Goal: Contribute content

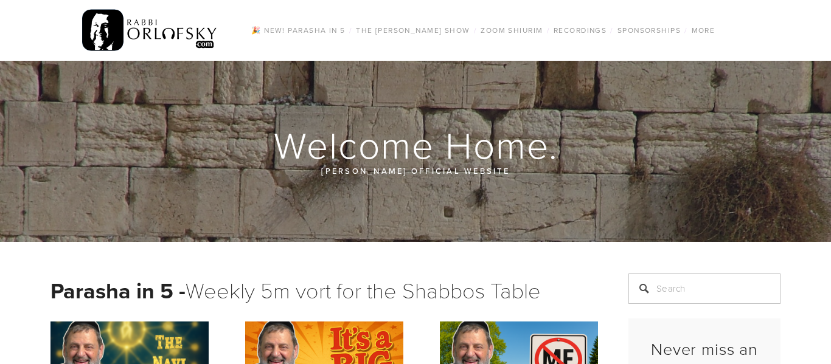
click at [491, 198] on div at bounding box center [415, 151] width 831 height 181
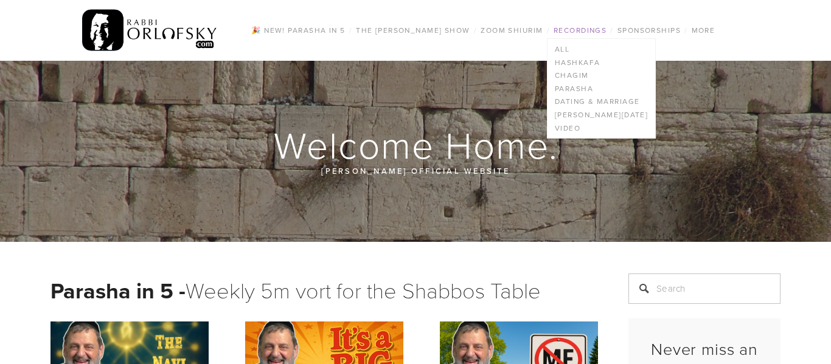
click at [577, 27] on link "Recordings" at bounding box center [580, 31] width 60 height 16
click at [574, 27] on link "Recordings" at bounding box center [580, 31] width 60 height 16
click at [582, 35] on link "Recordings" at bounding box center [580, 31] width 60 height 16
click at [561, 52] on link "All" at bounding box center [601, 49] width 108 height 13
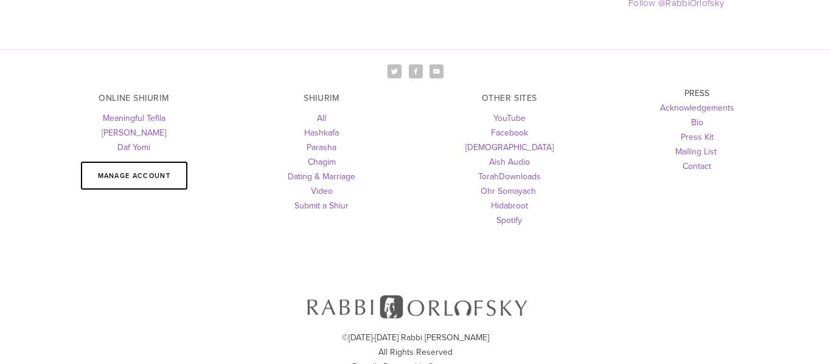
scroll to position [1770, 0]
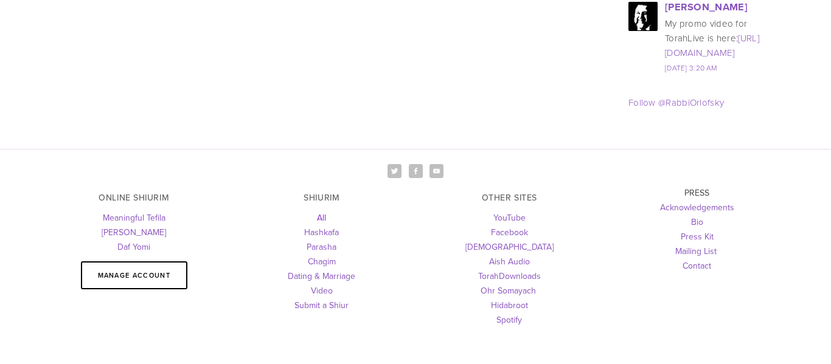
click at [322, 212] on link "All" at bounding box center [321, 218] width 9 height 12
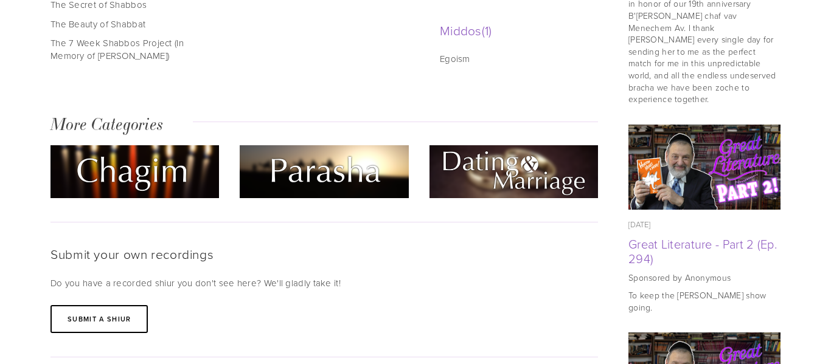
scroll to position [798, 0]
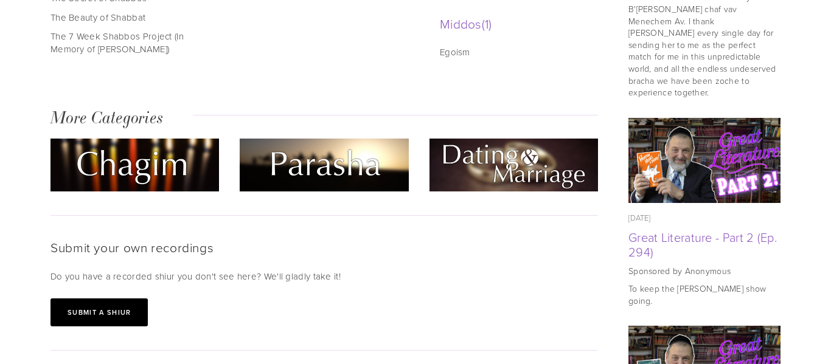
click at [90, 299] on link "Submit a shiur" at bounding box center [98, 313] width 97 height 28
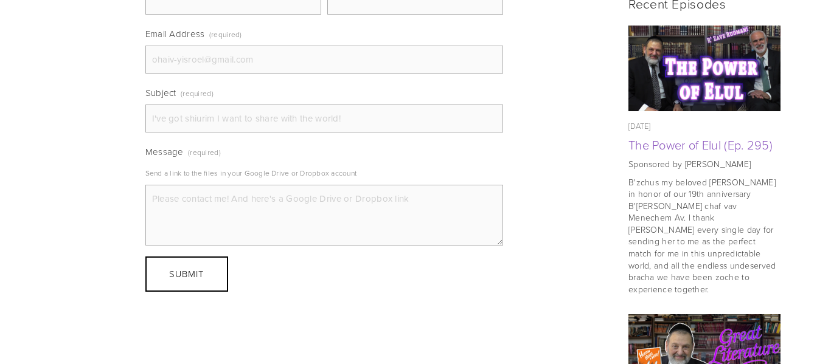
scroll to position [698, 0]
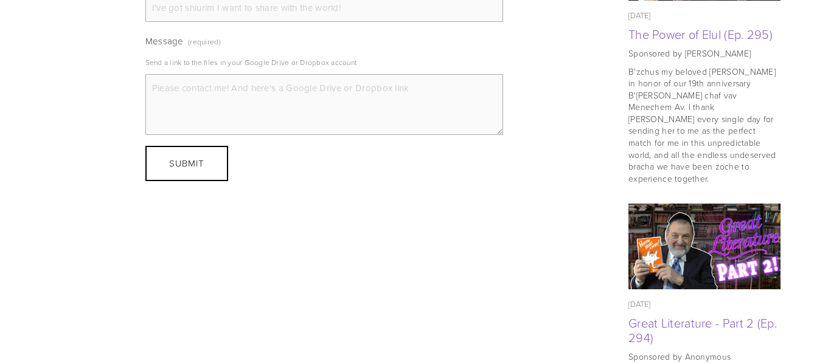
click at [204, 99] on textarea "Message (required)" at bounding box center [324, 104] width 358 height 61
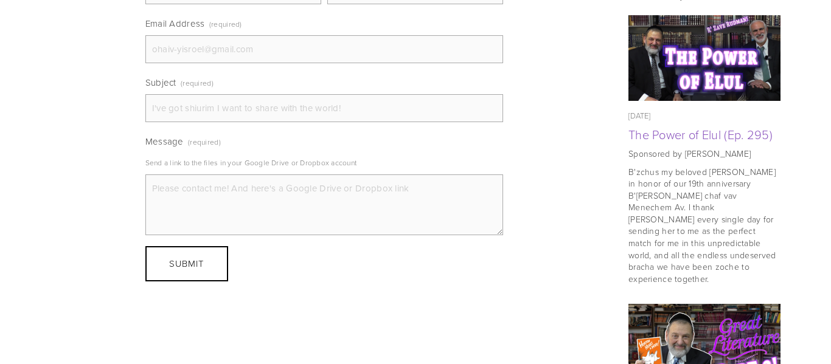
scroll to position [499, 0]
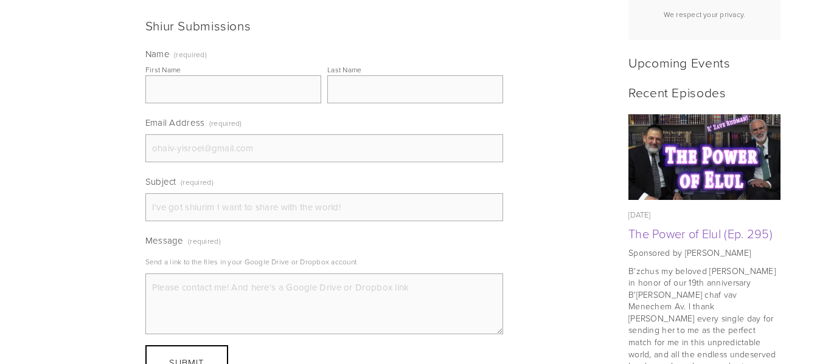
click at [204, 99] on input "First Name" at bounding box center [233, 89] width 176 height 28
type input "[PERSON_NAME]"
type input "edelman"
type input "[EMAIL_ADDRESS][DOMAIN_NAME]"
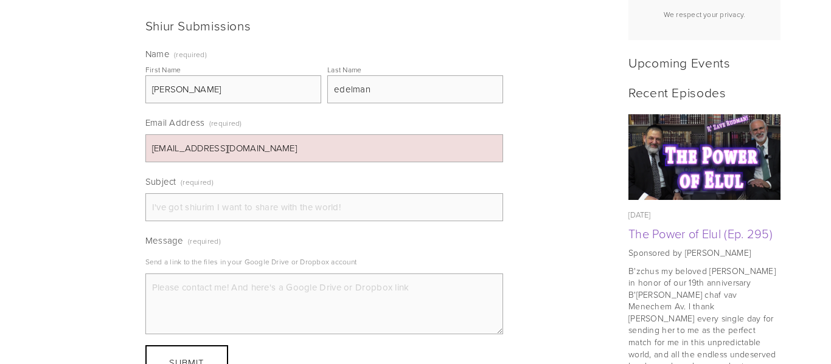
click at [218, 210] on input "Subject (required)" at bounding box center [324, 207] width 358 height 28
type input "Q&A'S"
click at [227, 301] on textarea "Message (required)" at bounding box center [324, 304] width 358 height 61
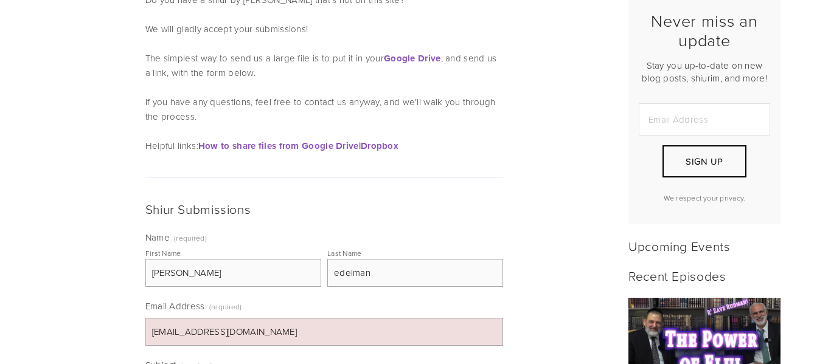
scroll to position [299, 0]
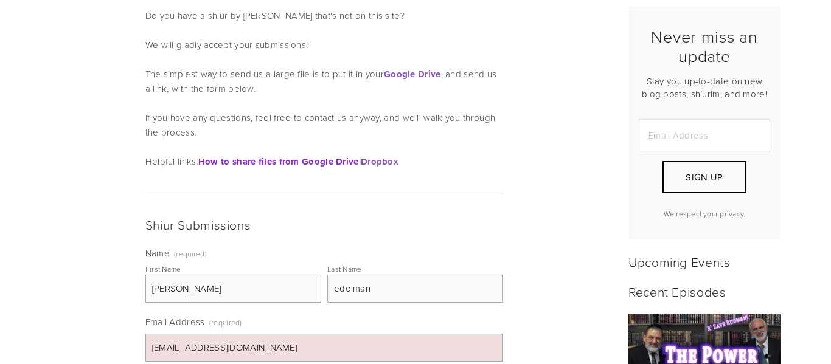
click at [298, 162] on link "How to share files from Google Drive" at bounding box center [278, 161] width 161 height 13
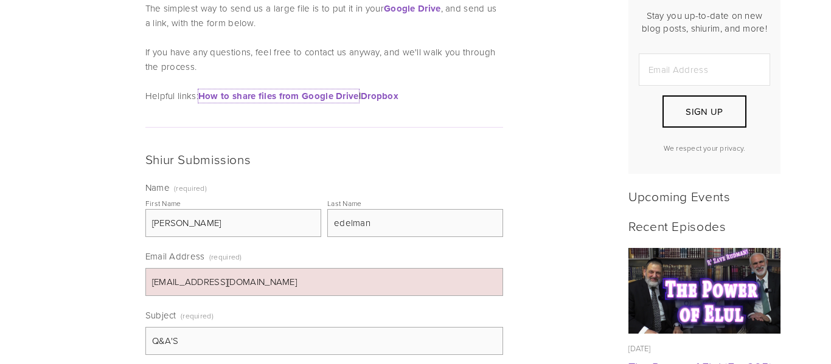
scroll to position [499, 0]
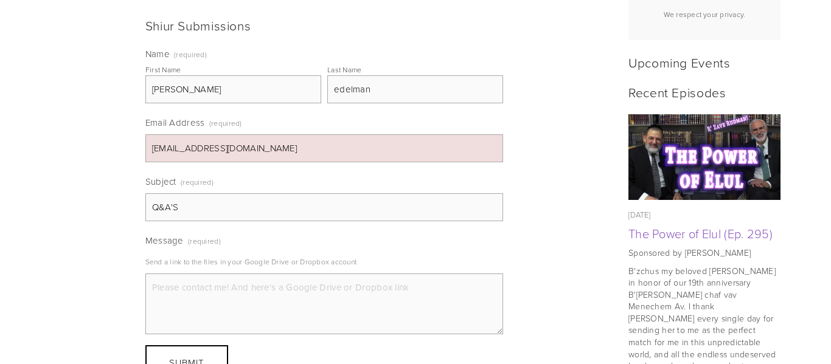
paste textarea "[URL][DOMAIN_NAME]"
paste textarea
type textarea "[URL][DOMAIN_NAME]"
paste textarea "Q&A'S"
click at [167, 286] on textarea "Q&A'S" at bounding box center [324, 304] width 358 height 61
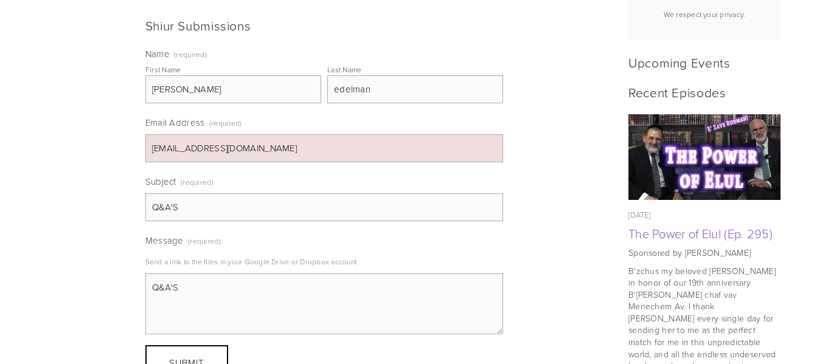
click at [166, 289] on textarea "Q&A'S" at bounding box center [324, 304] width 358 height 61
click at [184, 289] on textarea "Q&A'S" at bounding box center [324, 304] width 358 height 61
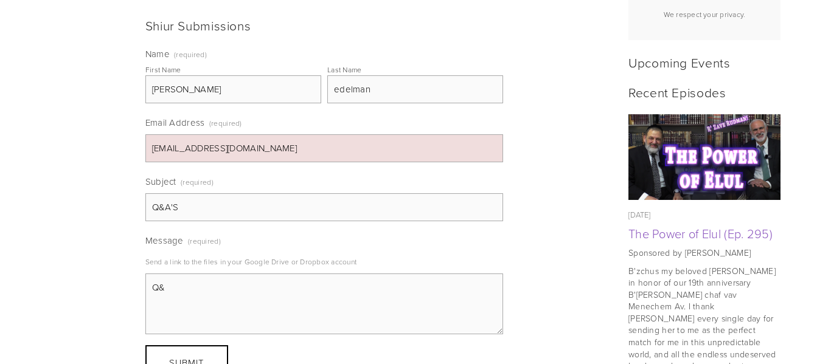
type textarea "Q"
paste textarea "[URL][DOMAIN_NAME]"
type textarea "[URL][DOMAIN_NAME]"
click at [279, 336] on form "Name (required) First Name [PERSON_NAME] Last Name [PERSON_NAME] Email Address …" at bounding box center [324, 213] width 358 height 333
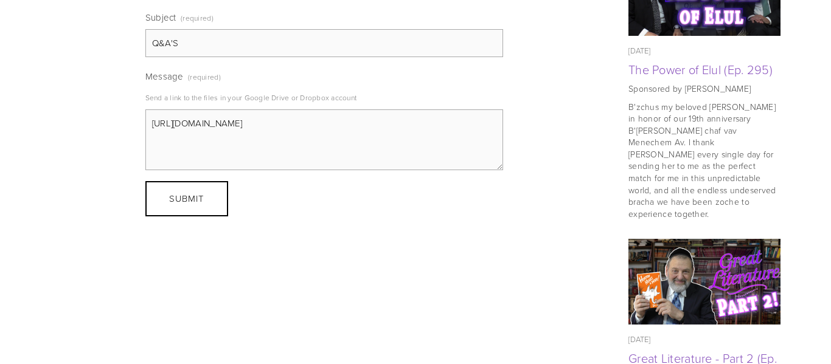
scroll to position [698, 0]
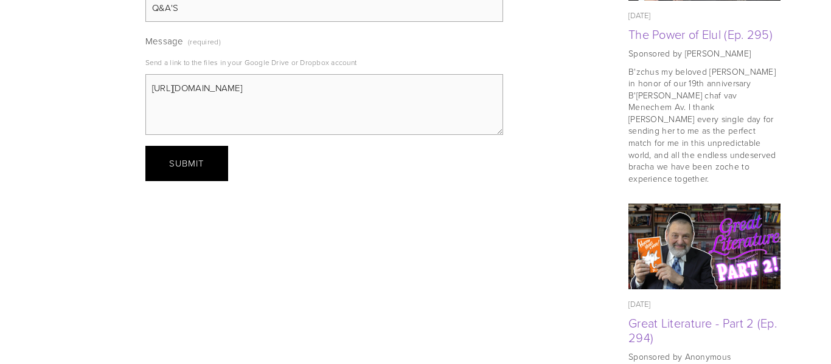
click at [189, 164] on span "Submit" at bounding box center [186, 163] width 35 height 13
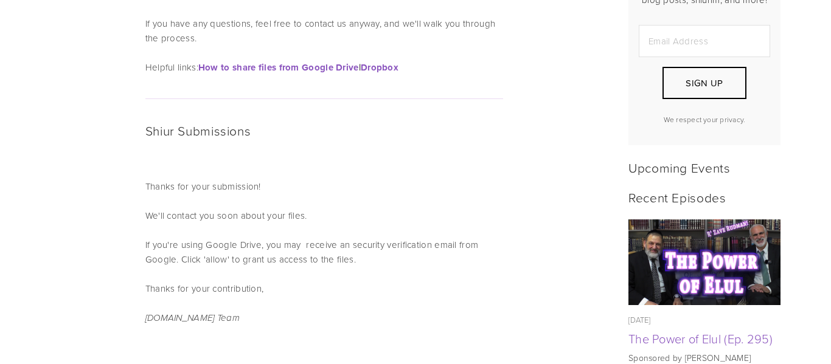
scroll to position [359, 0]
